Goal: Information Seeking & Learning: Learn about a topic

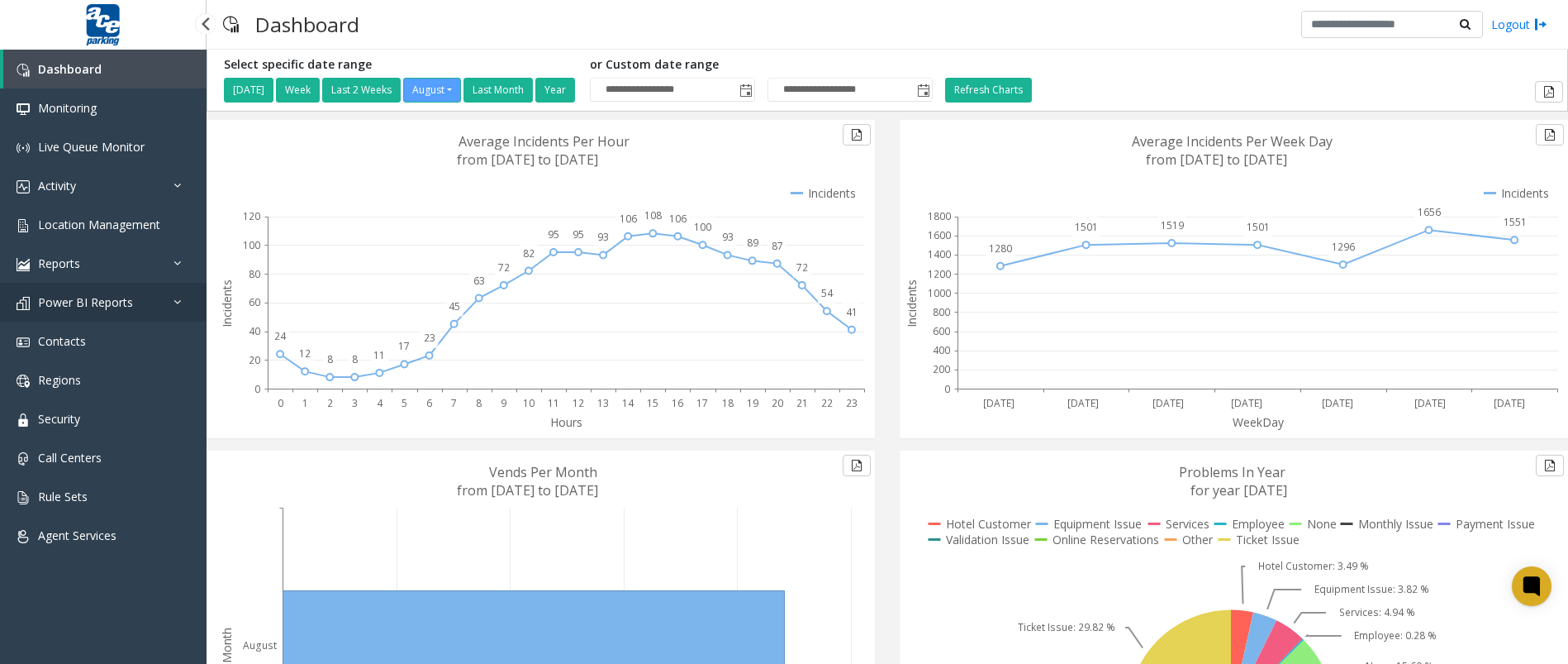
click at [145, 299] on link "Power BI Reports" at bounding box center [103, 302] width 207 height 39
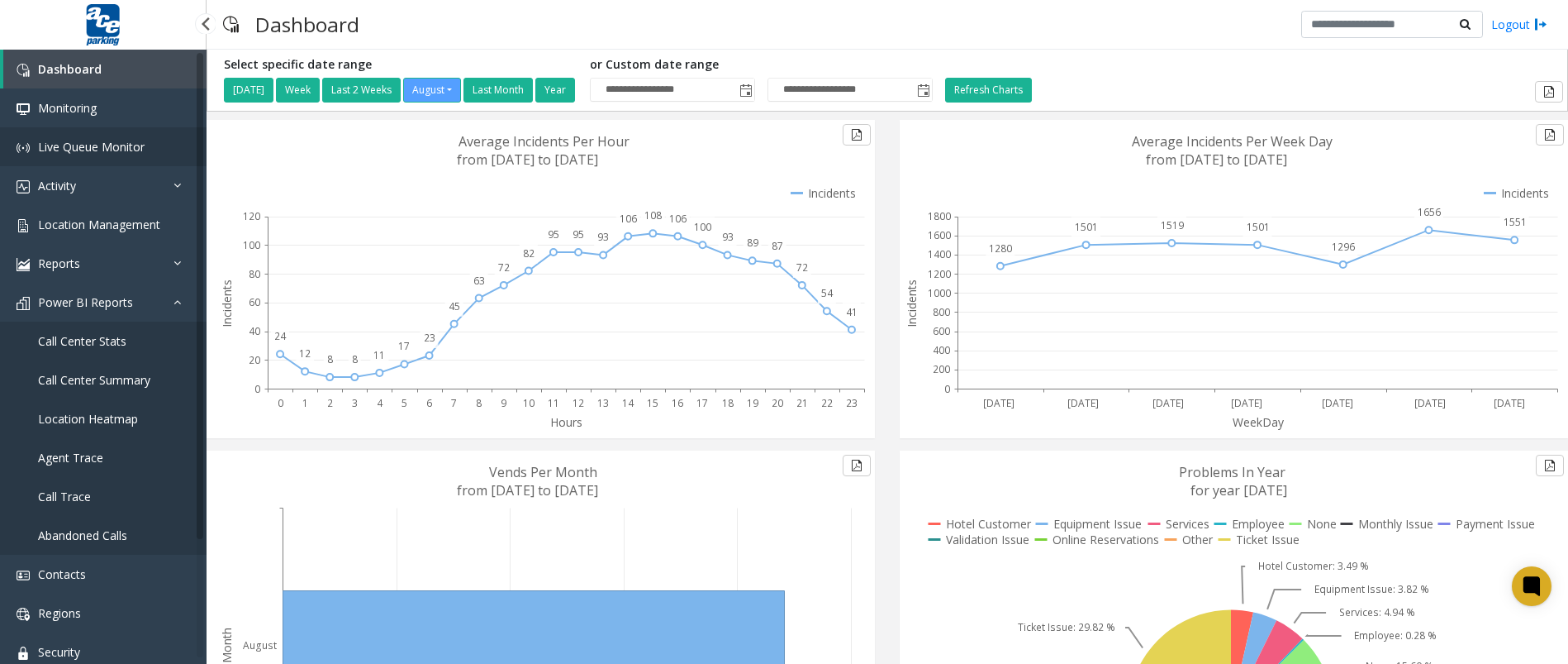
click at [70, 154] on span "Live Queue Monitor" at bounding box center [91, 146] width 106 height 15
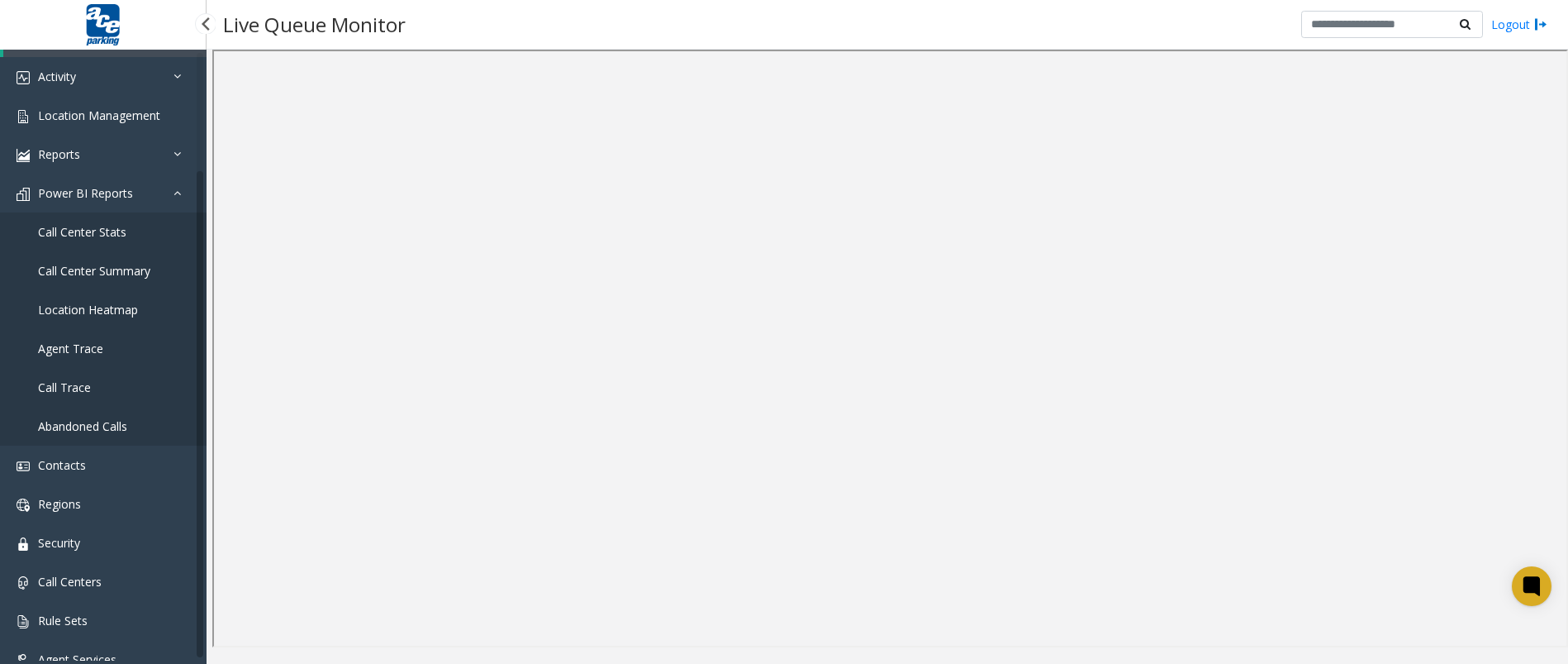
scroll to position [139, 0]
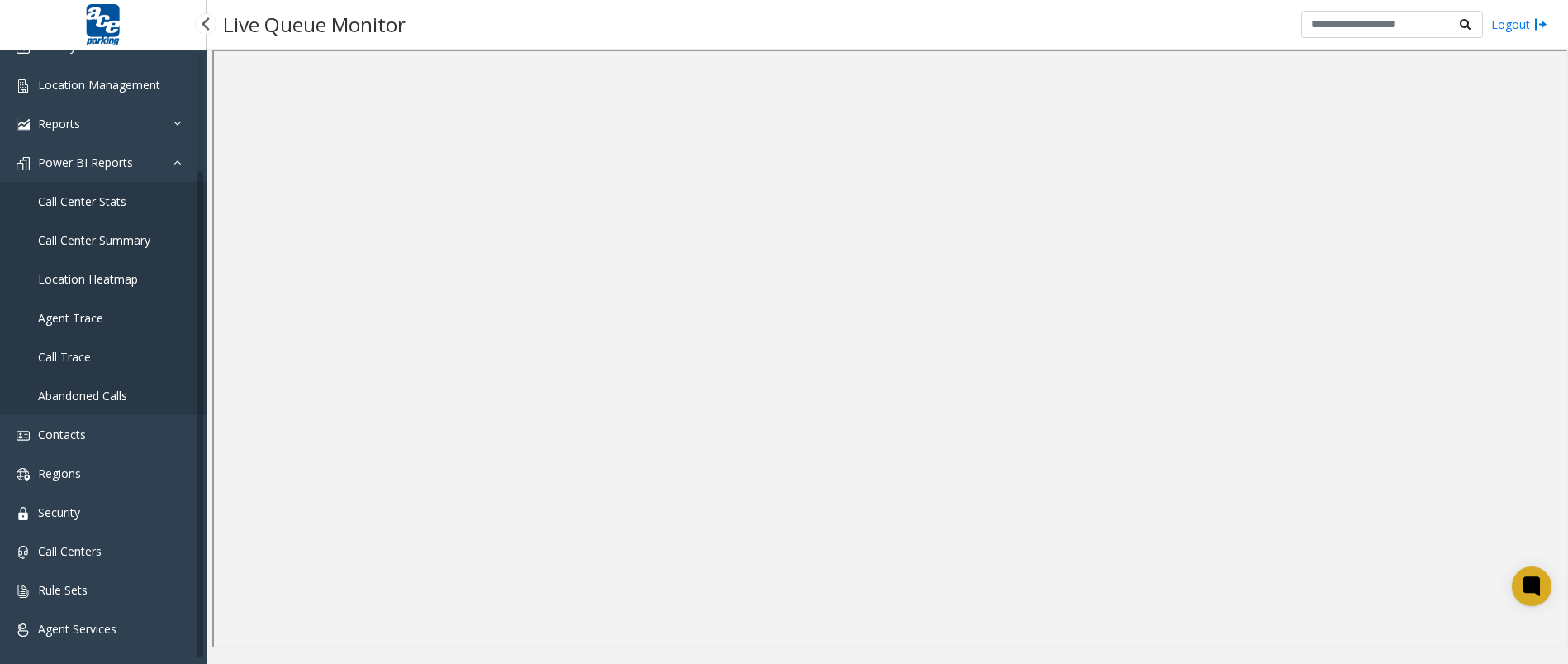
click at [112, 195] on span "Call Center Stats" at bounding box center [82, 201] width 88 height 15
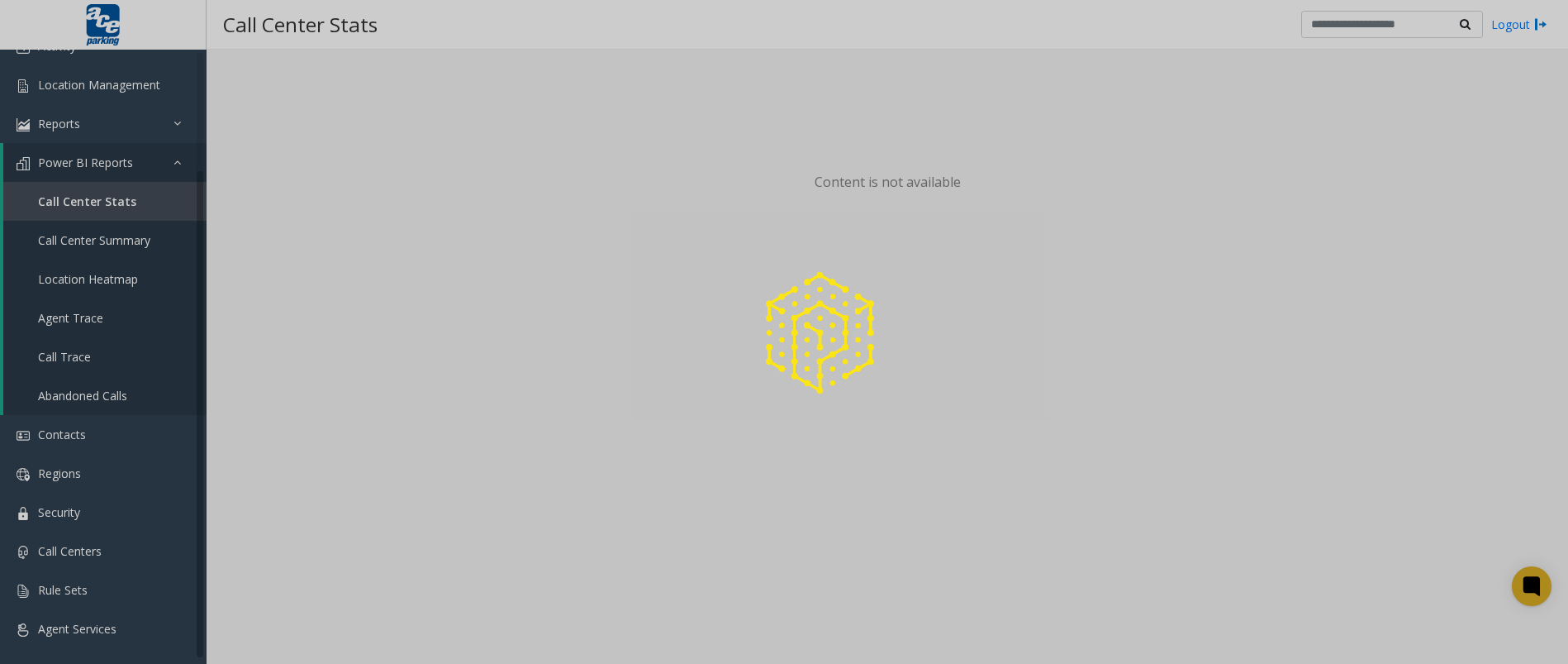
click at [138, 247] on div at bounding box center [784, 332] width 1568 height 664
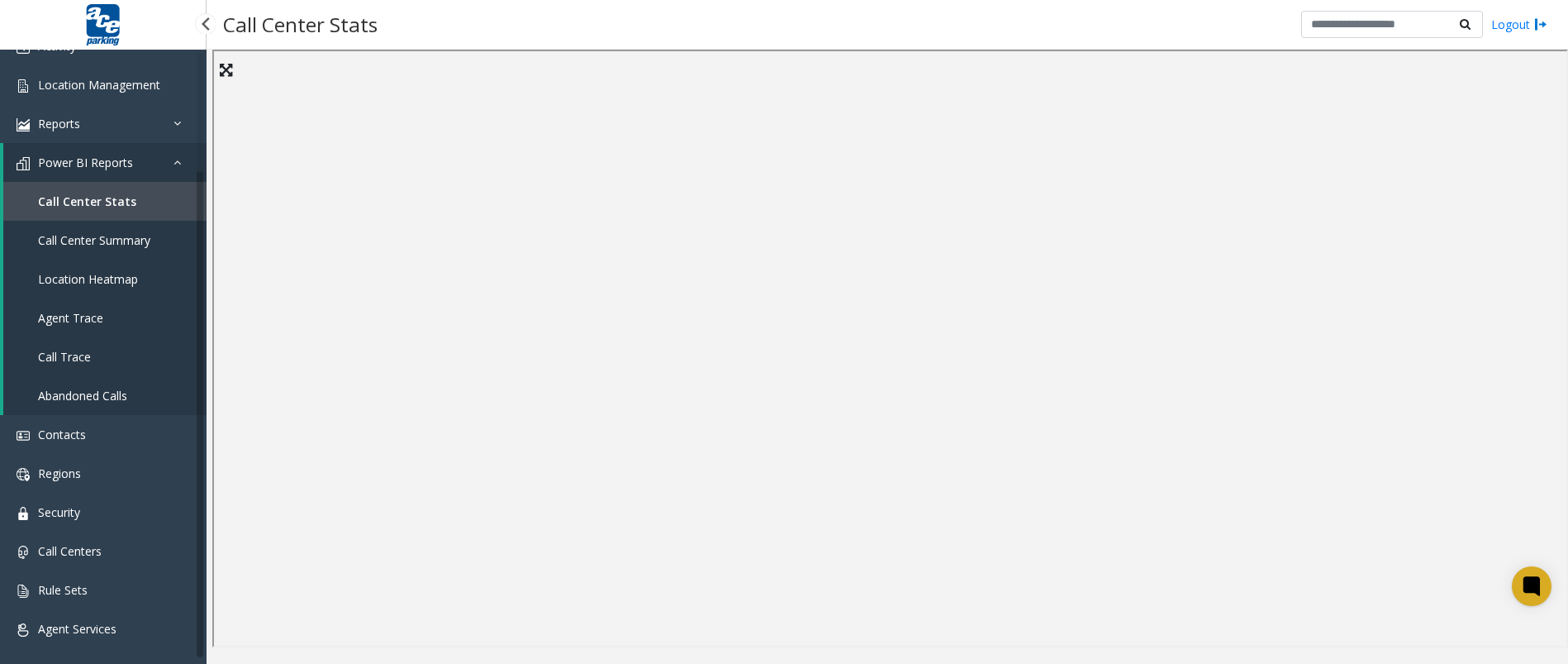
click at [116, 240] on span "Call Center Summary" at bounding box center [94, 240] width 112 height 15
click at [81, 283] on span "Location Heatmap" at bounding box center [88, 279] width 100 height 15
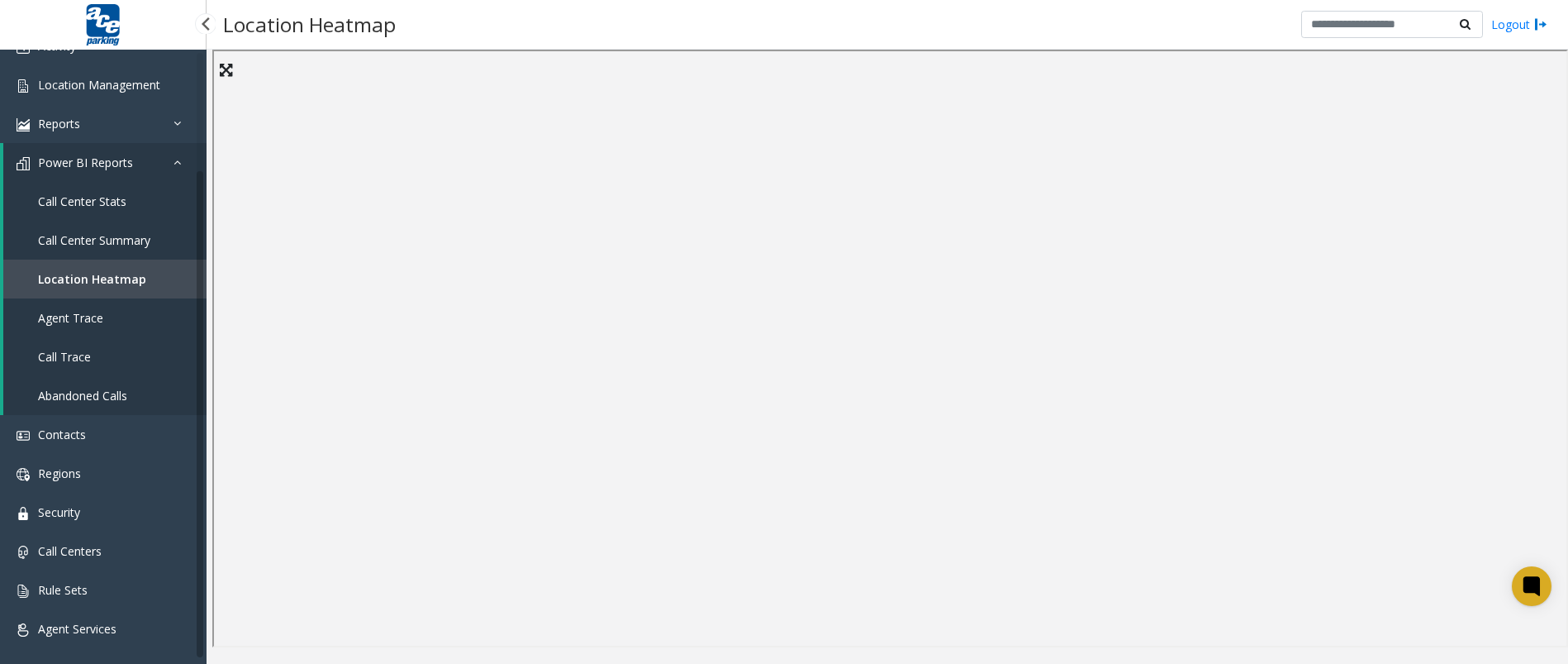
click at [167, 154] on link "Power BI Reports" at bounding box center [105, 162] width 203 height 39
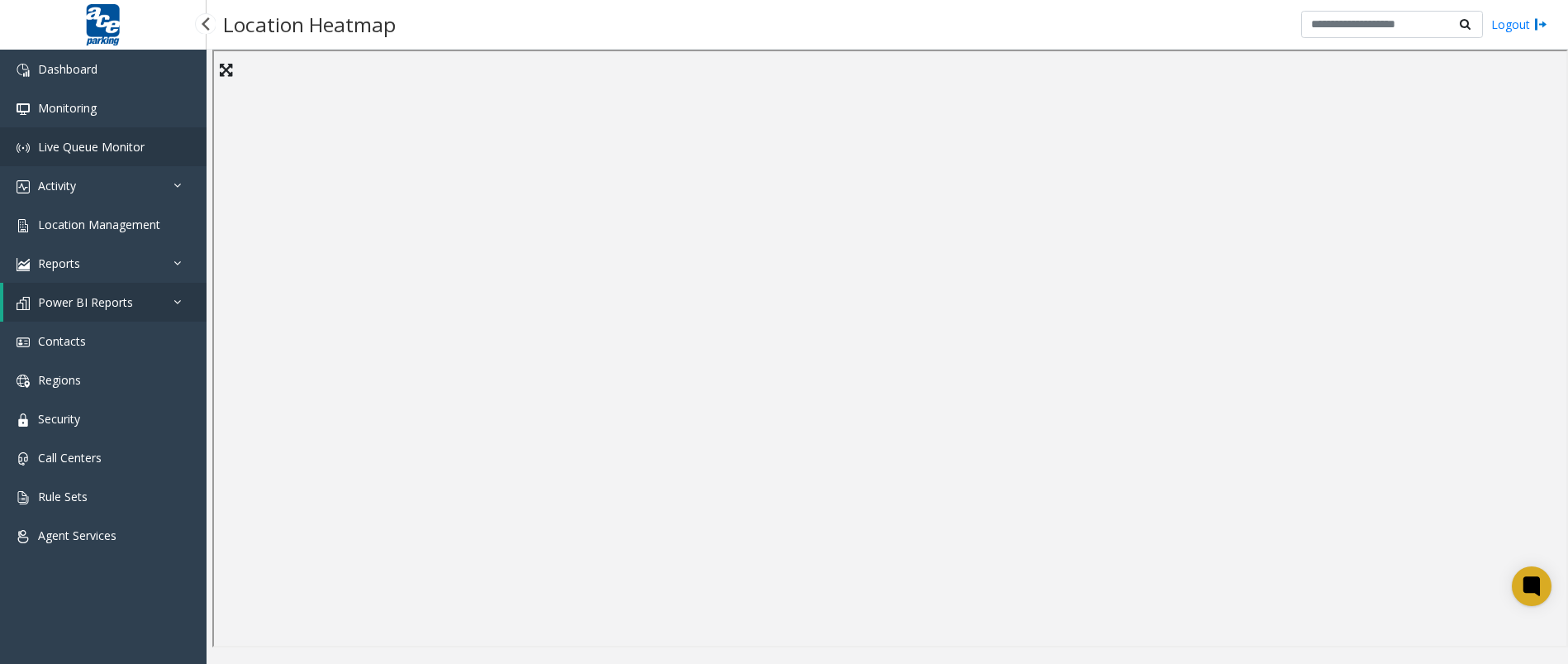
click at [124, 148] on span "Live Queue Monitor" at bounding box center [91, 146] width 106 height 15
click at [178, 298] on icon at bounding box center [181, 302] width 16 height 12
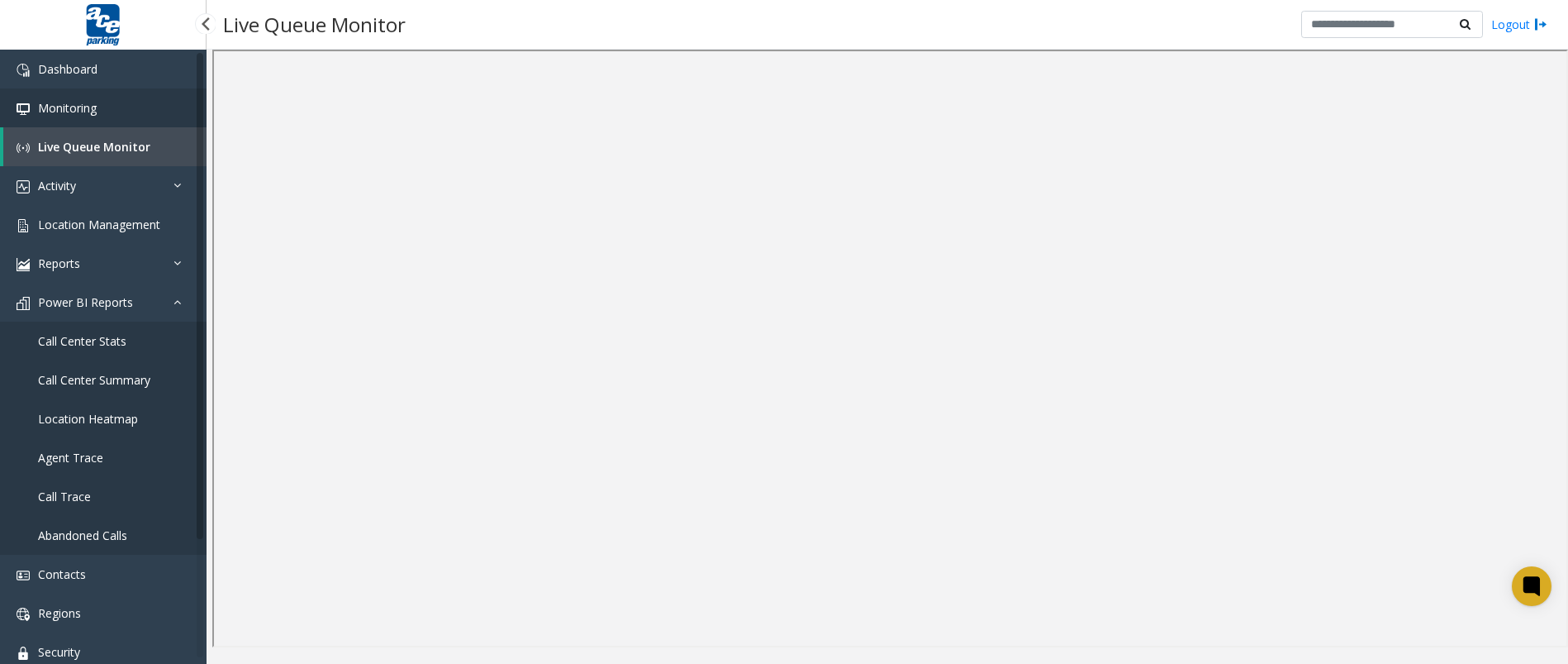
click at [87, 101] on span "Monitoring" at bounding box center [67, 108] width 59 height 15
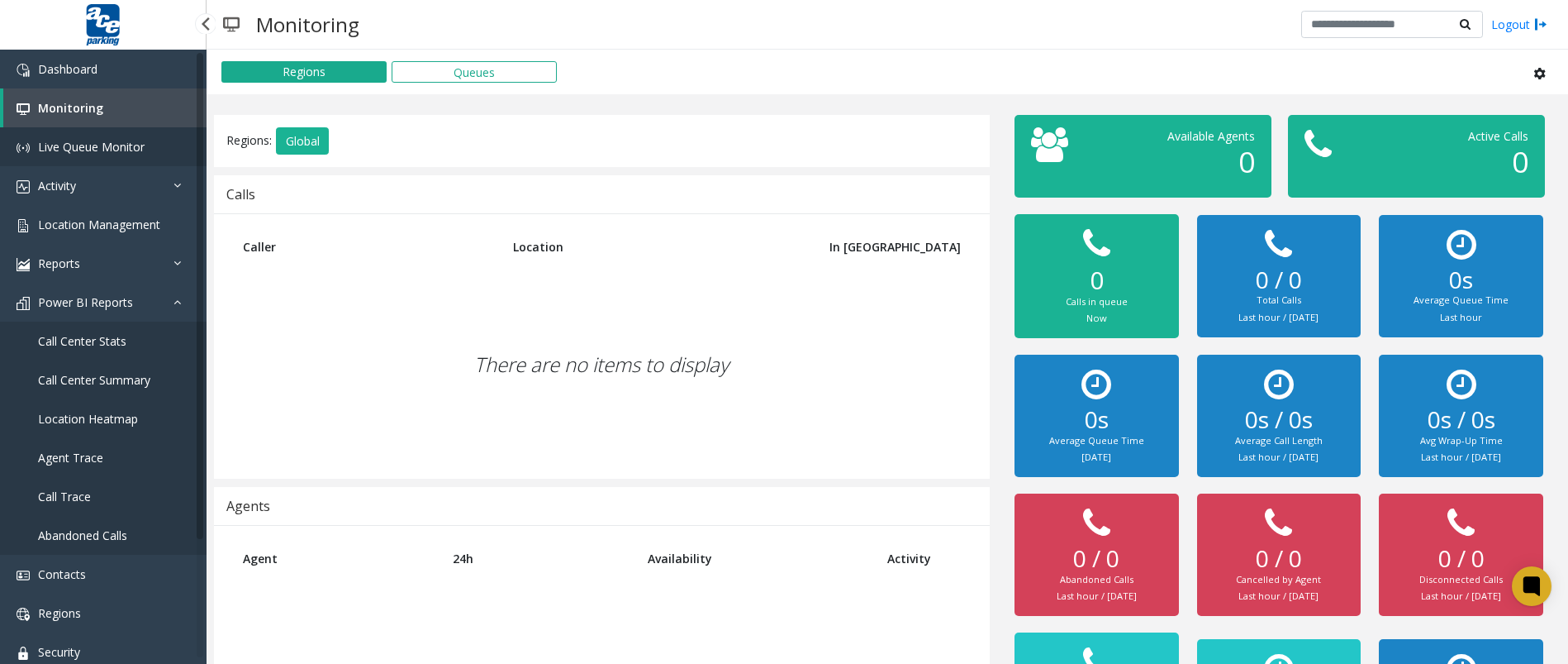
click at [97, 156] on link "Live Queue Monitor" at bounding box center [103, 147] width 207 height 39
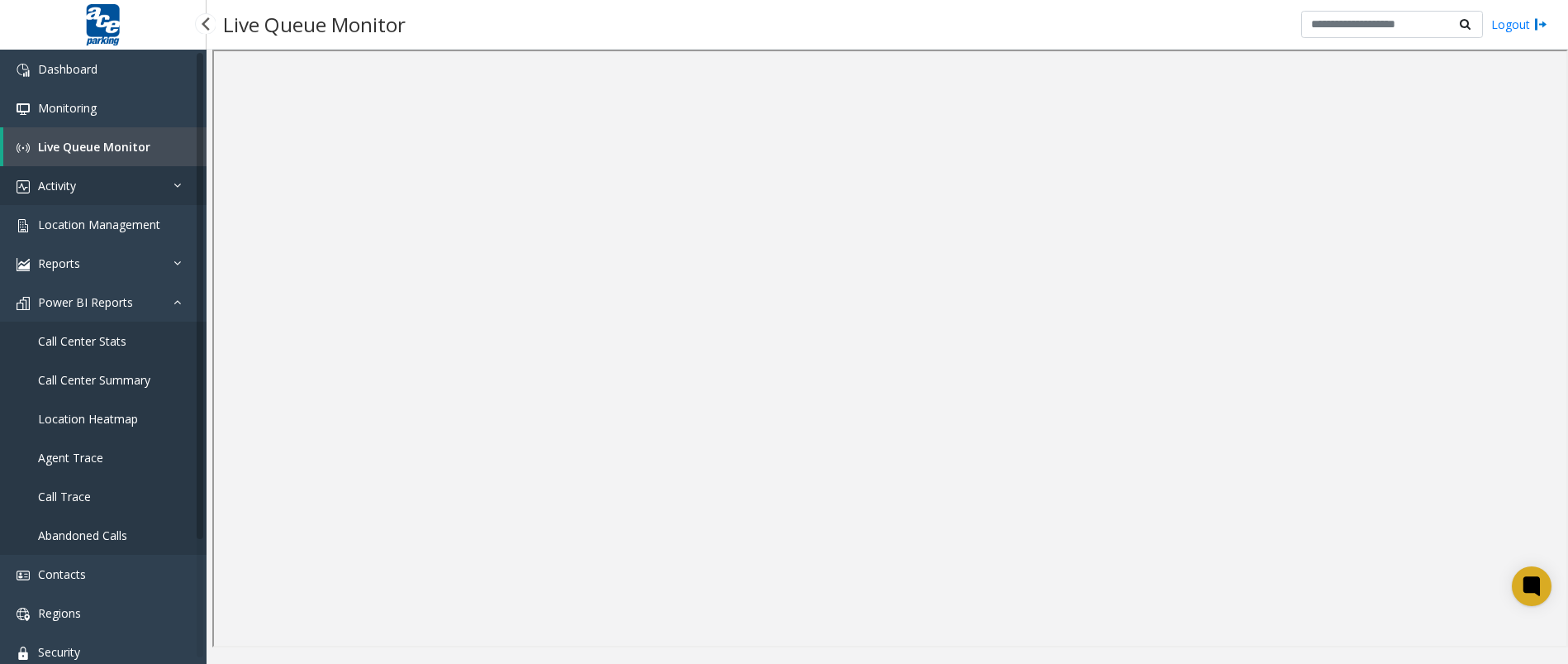
click at [181, 194] on link "Activity" at bounding box center [103, 185] width 207 height 39
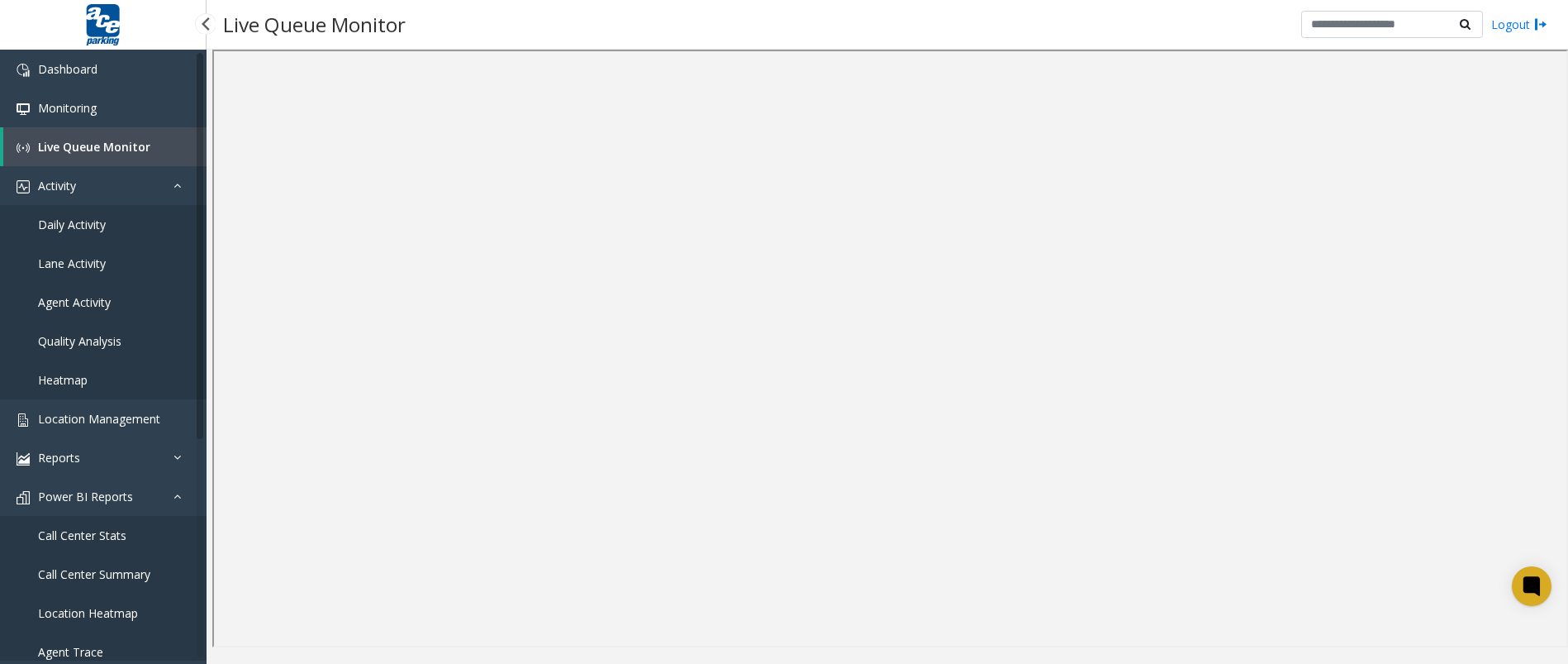
click at [98, 225] on span "Daily Activity" at bounding box center [72, 224] width 68 height 15
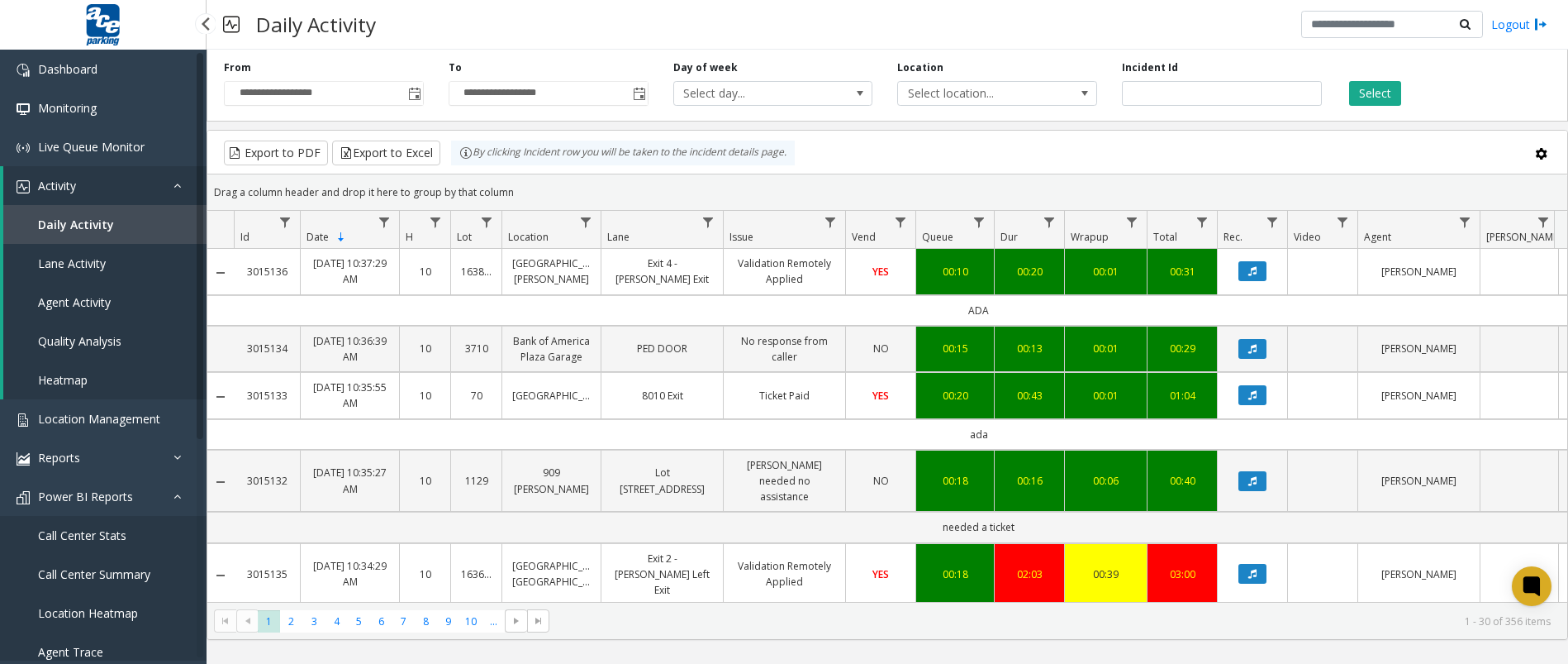
scroll to position [331, 0]
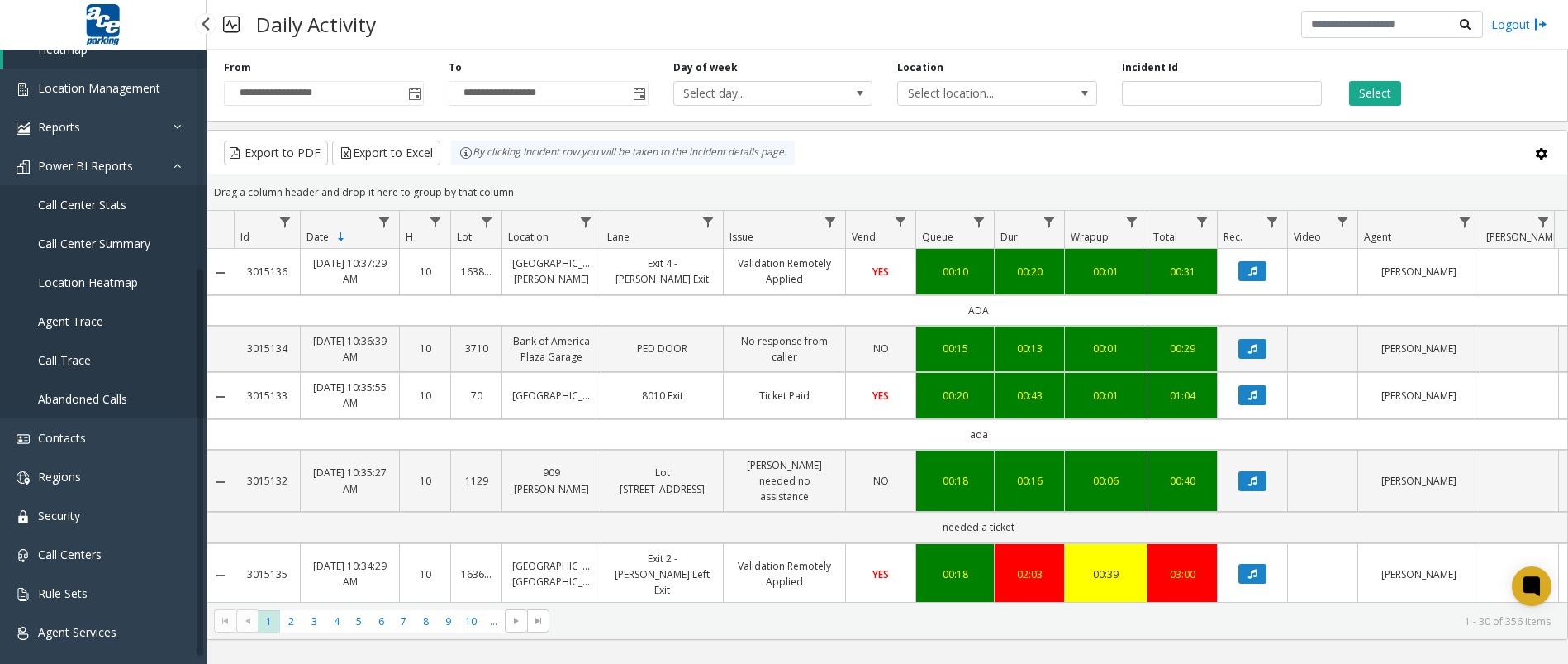
click at [65, 390] on link "Abandoned Calls" at bounding box center [103, 399] width 207 height 39
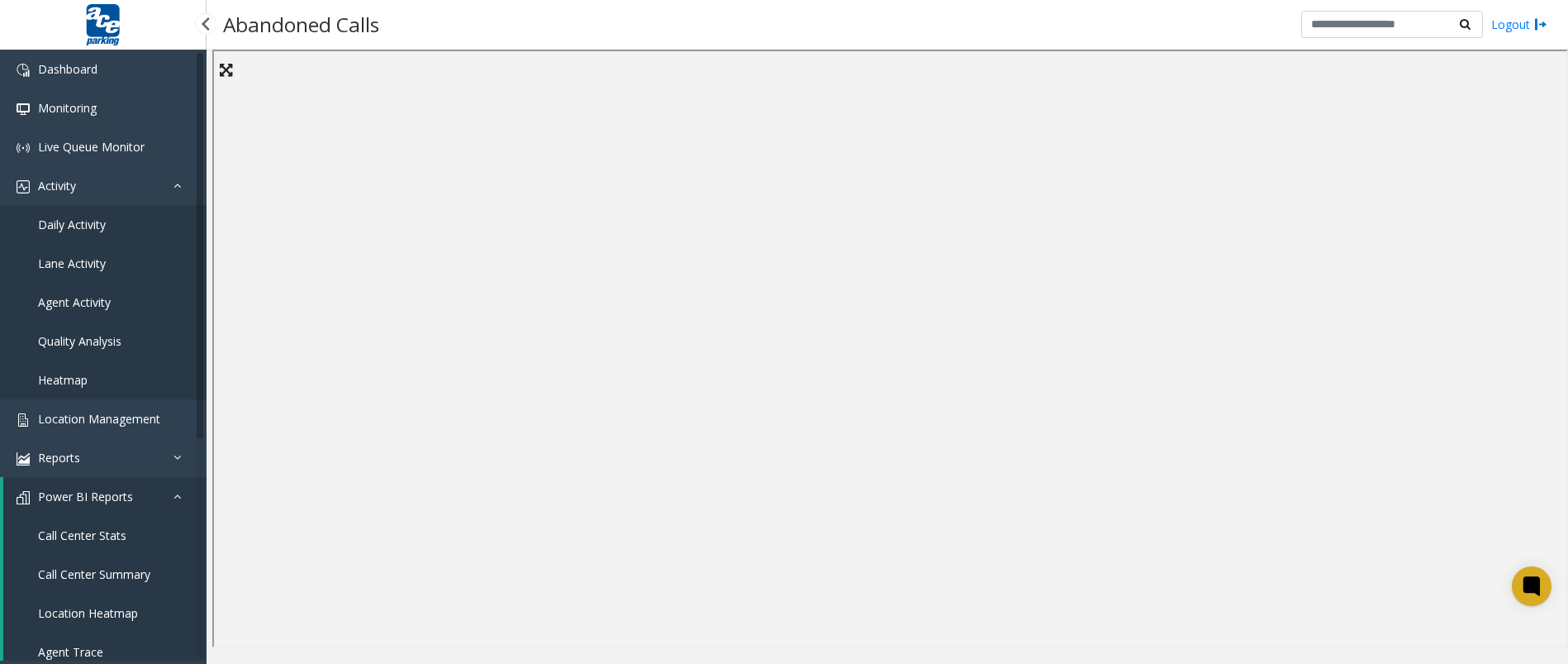
scroll to position [331, 0]
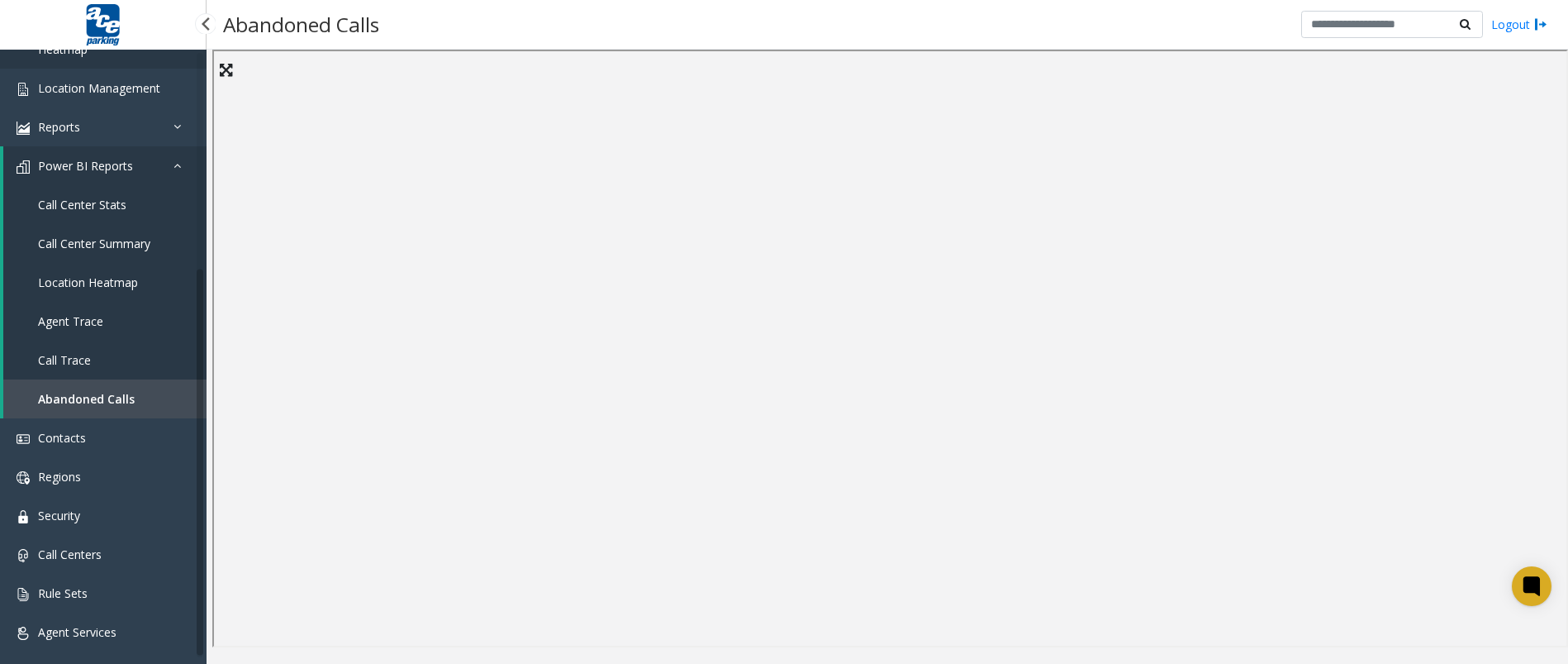
click at [139, 200] on link "Call Center Stats" at bounding box center [105, 205] width 203 height 39
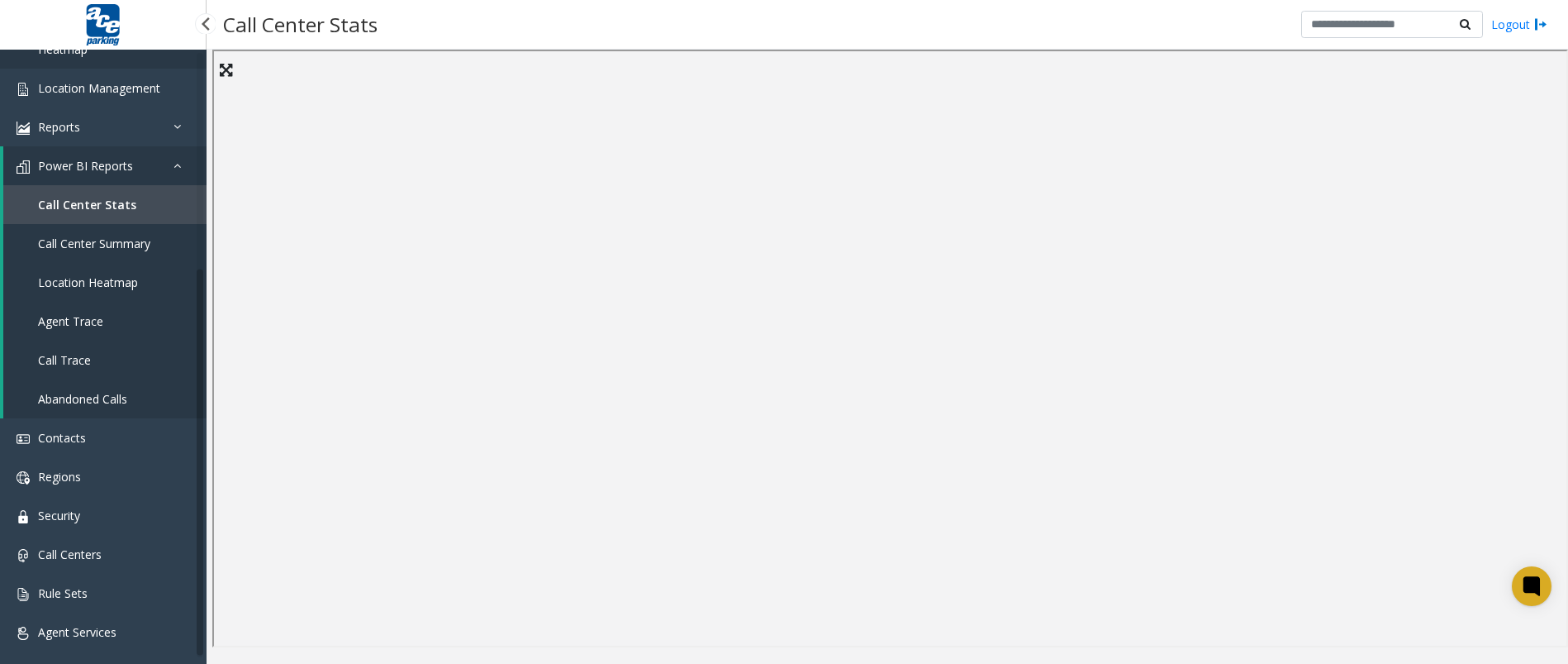
click at [116, 241] on span "Call Center Summary" at bounding box center [94, 243] width 112 height 15
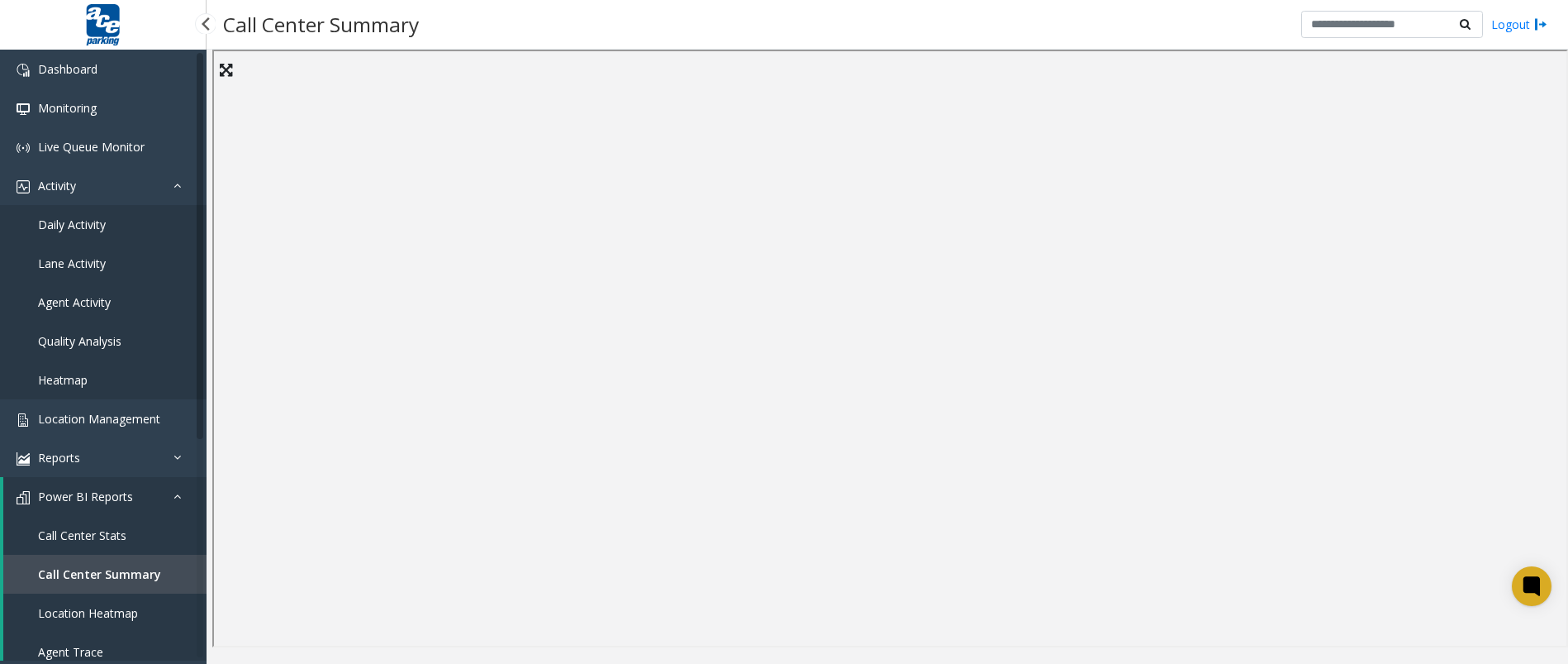
click at [108, 219] on link "Daily Activity" at bounding box center [103, 224] width 207 height 39
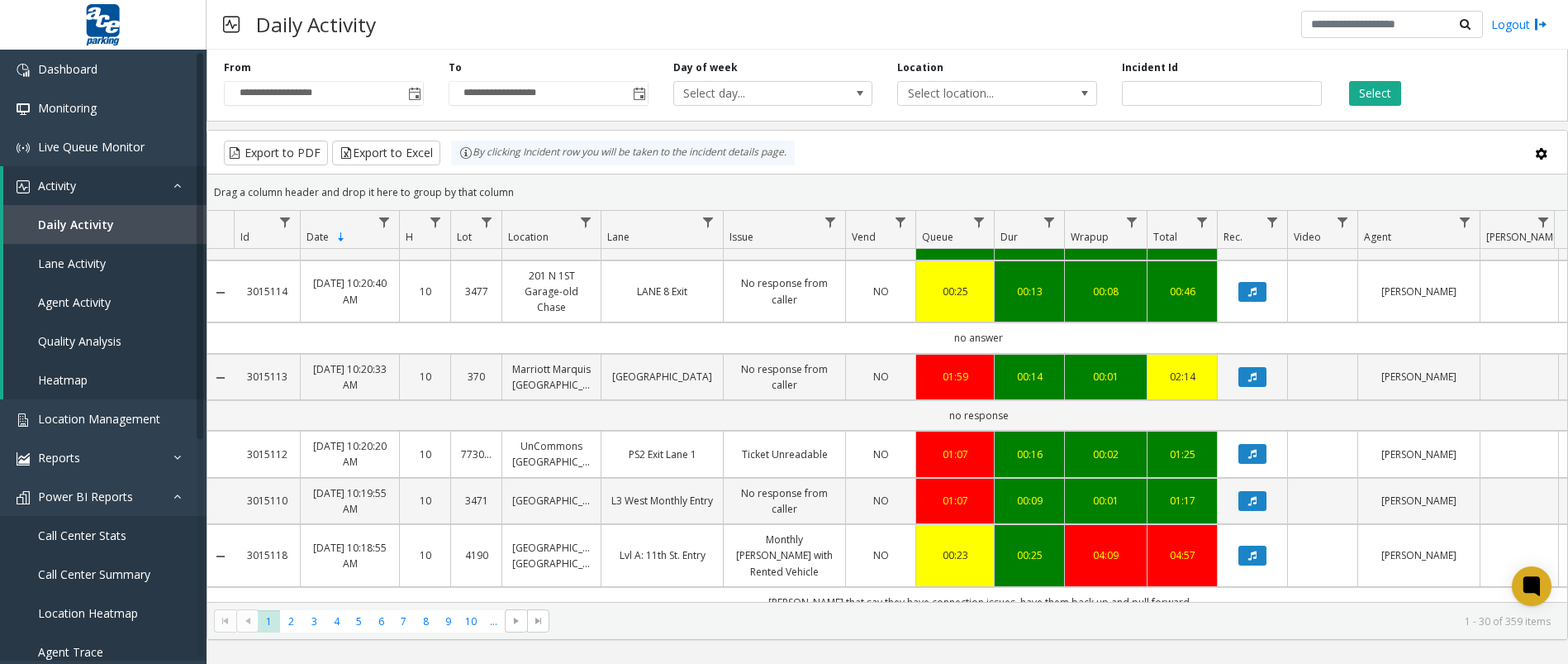
scroll to position [1860, 0]
